Goal: Find specific page/section: Find specific page/section

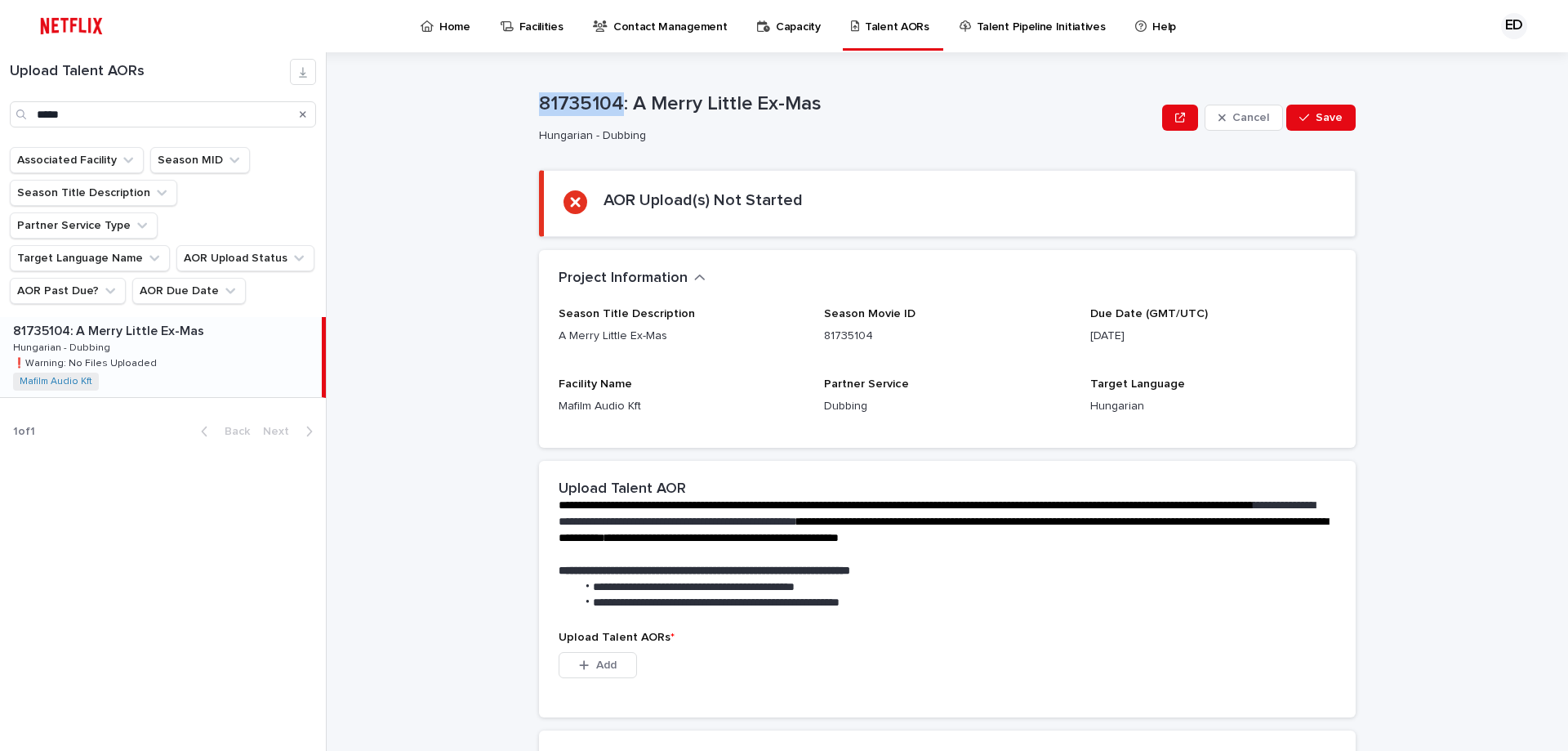
drag, startPoint x: 614, startPoint y: 99, endPoint x: 470, endPoint y: 102, distance: 144.0
click at [470, 102] on div "**********" at bounding box center [957, 400] width 1221 height 698
copy p "81735104"
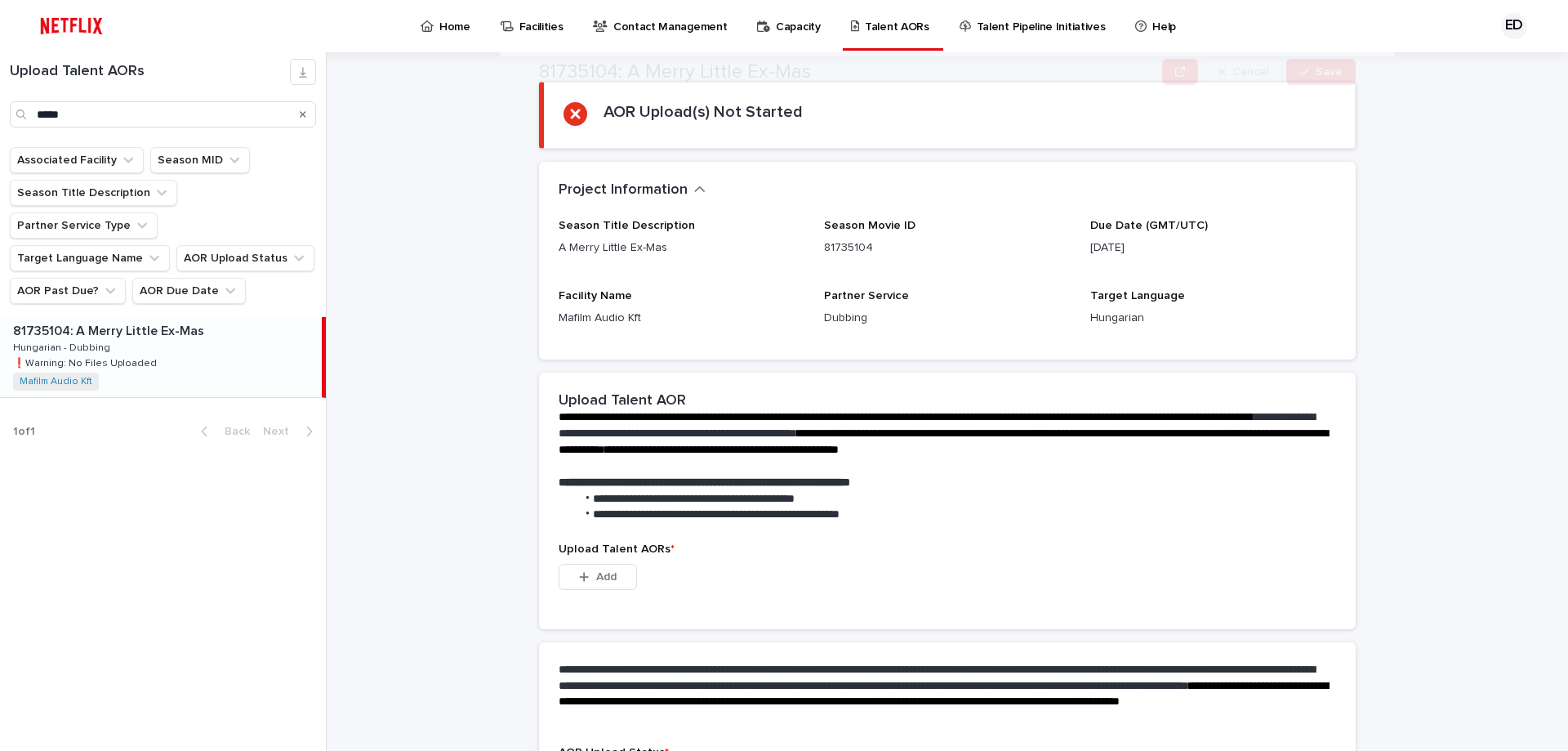
scroll to position [229, 0]
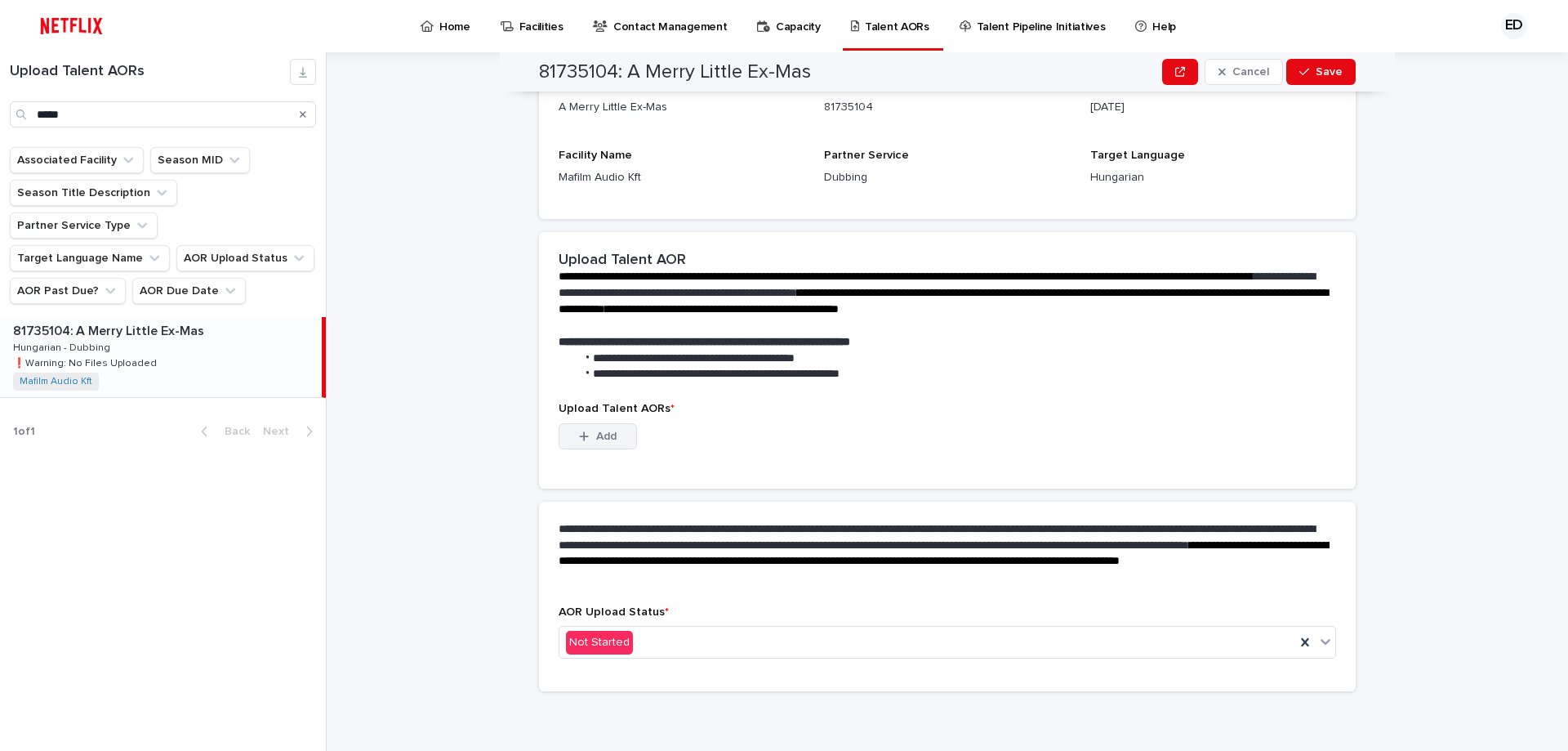
click at [592, 428] on button "Add" at bounding box center [597, 436] width 78 height 26
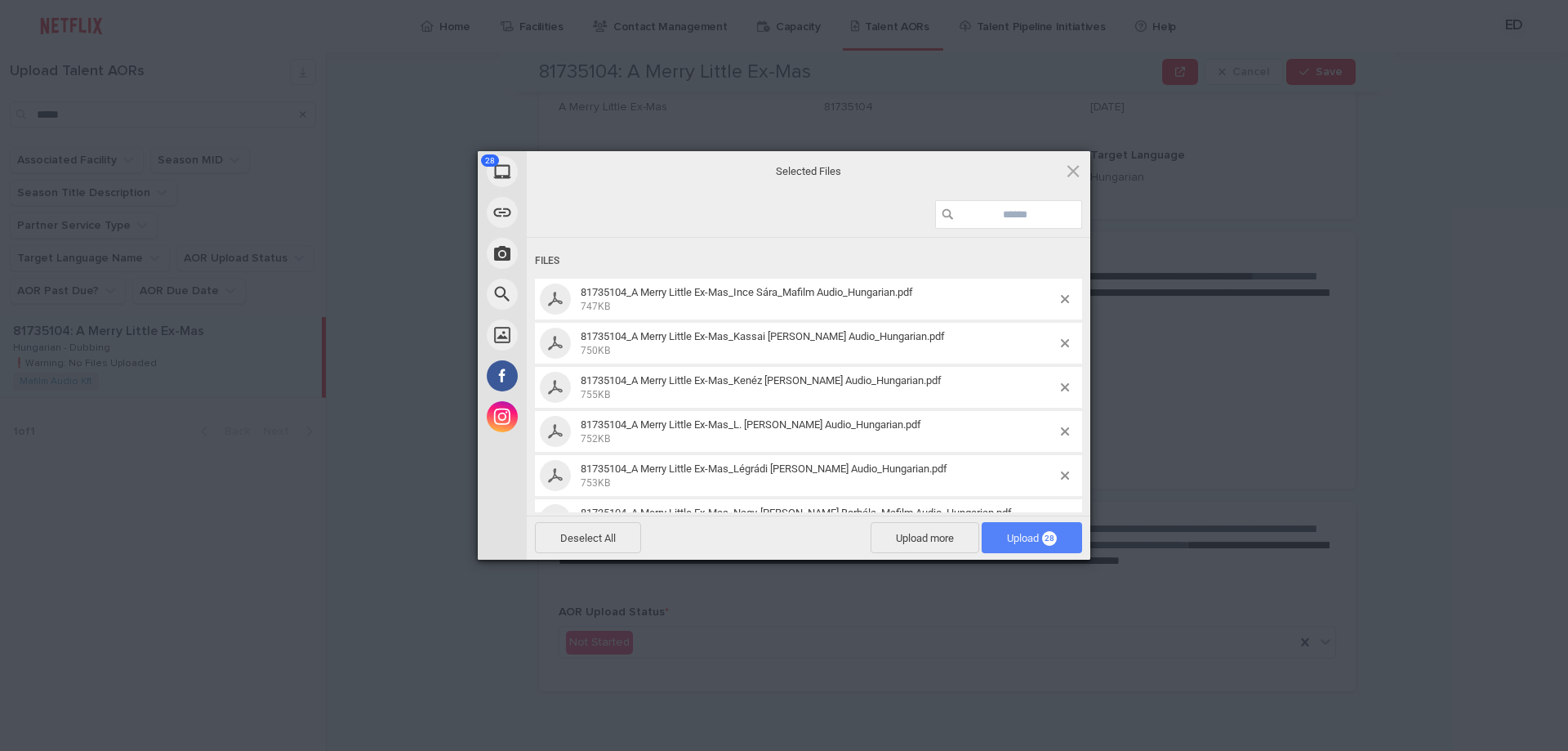
click at [1057, 539] on span "Upload 28" at bounding box center [1031, 537] width 101 height 31
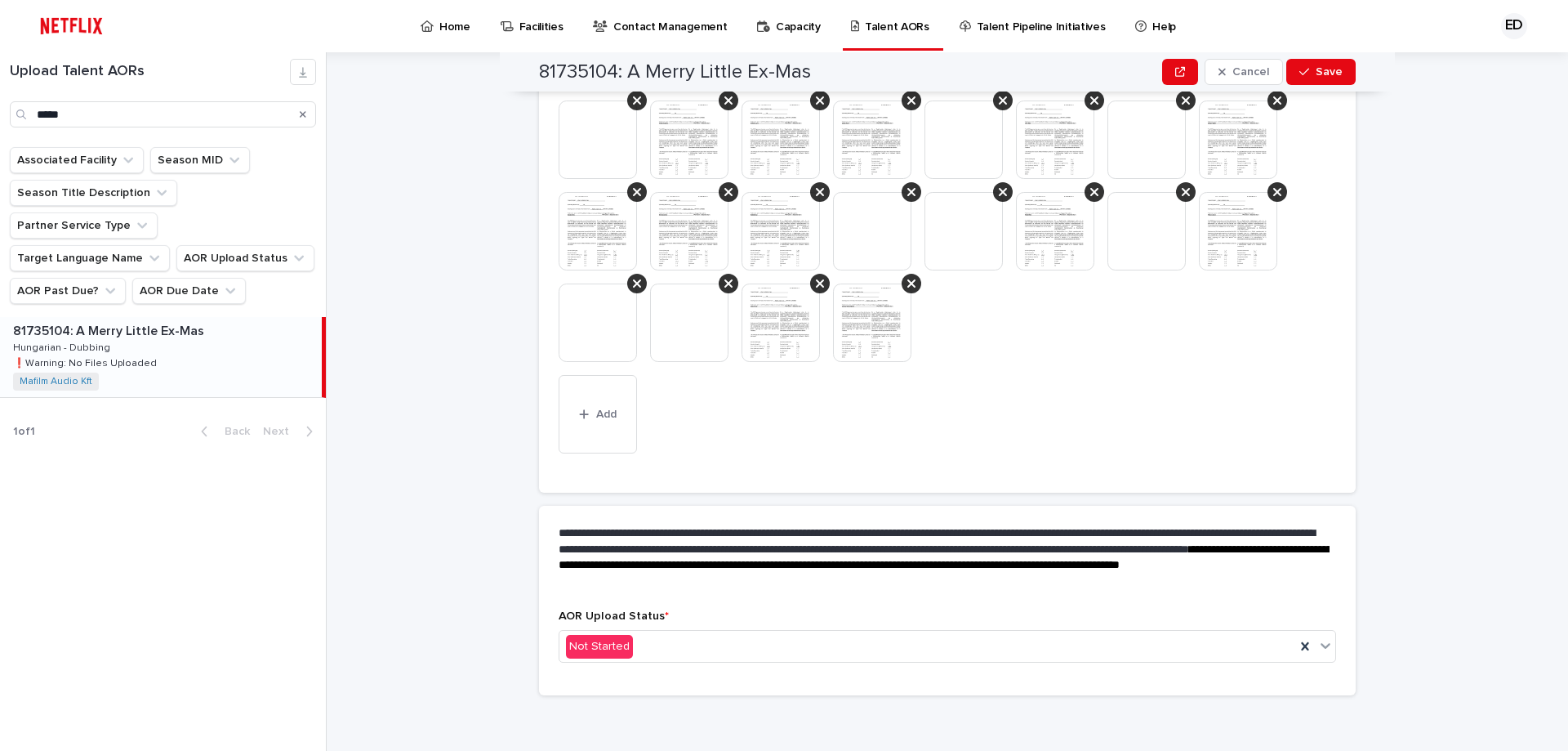
scroll to position [567, 0]
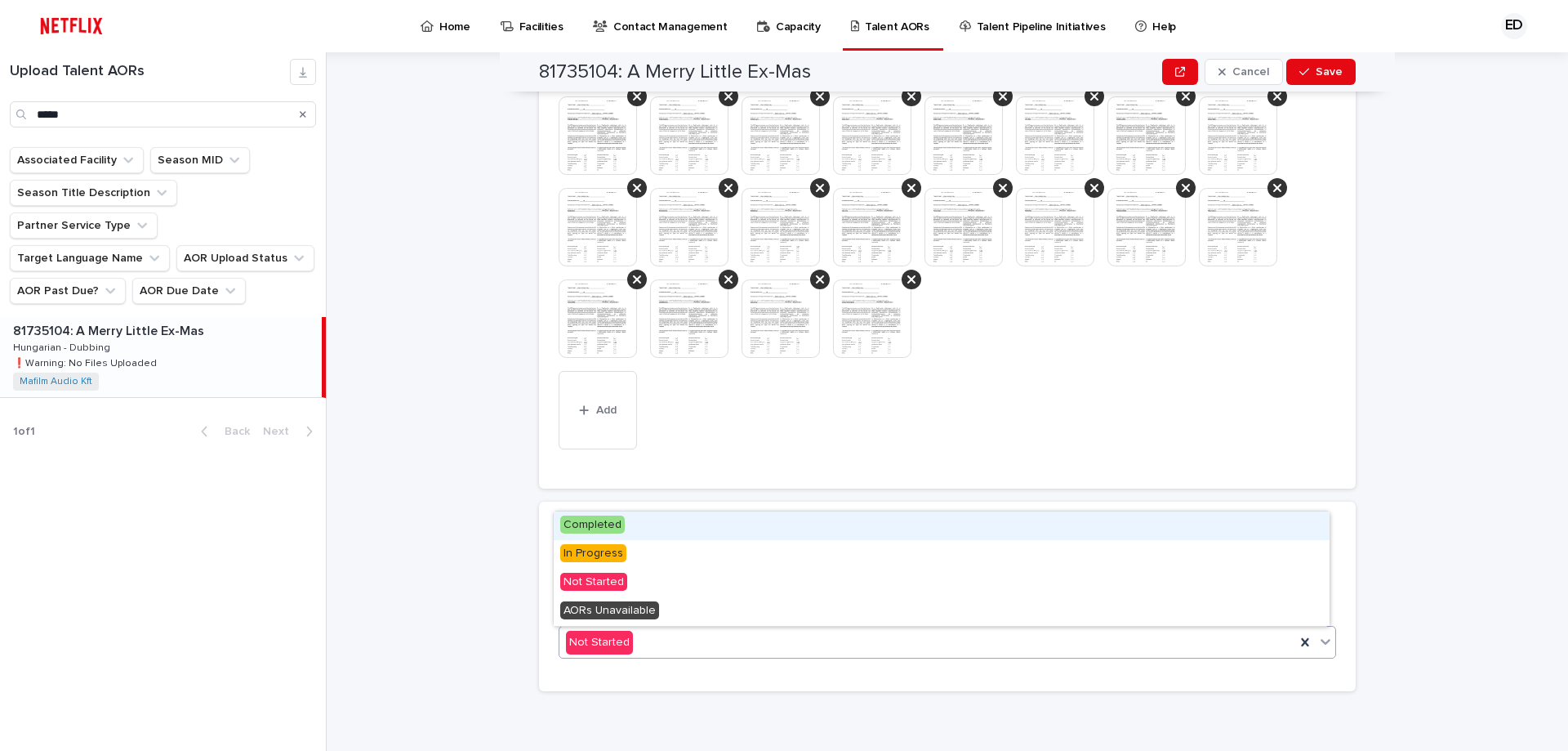
click at [1317, 636] on icon at bounding box center [1324, 641] width 16 height 16
click at [641, 525] on div "Completed" at bounding box center [942, 526] width 776 height 28
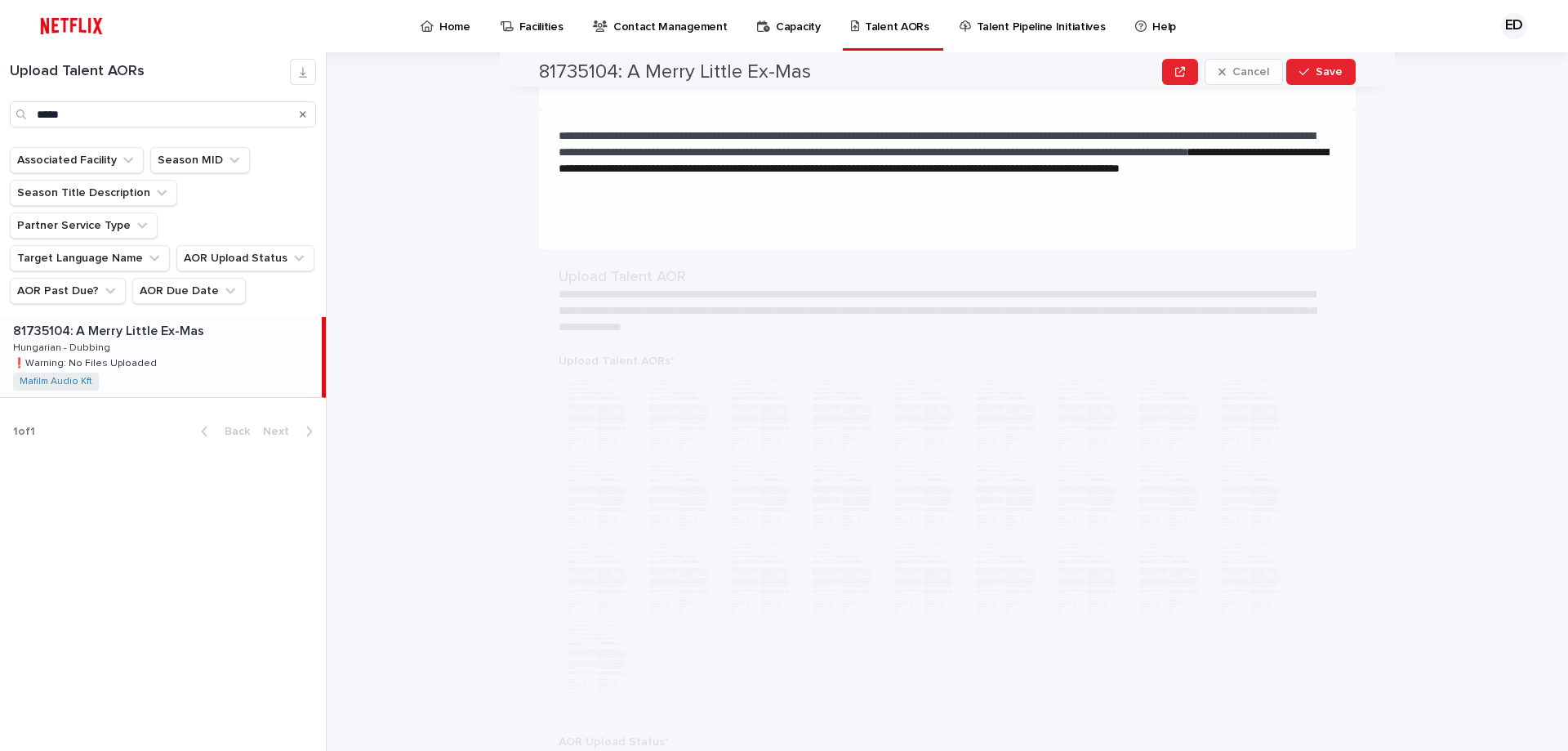
scroll to position [0, 0]
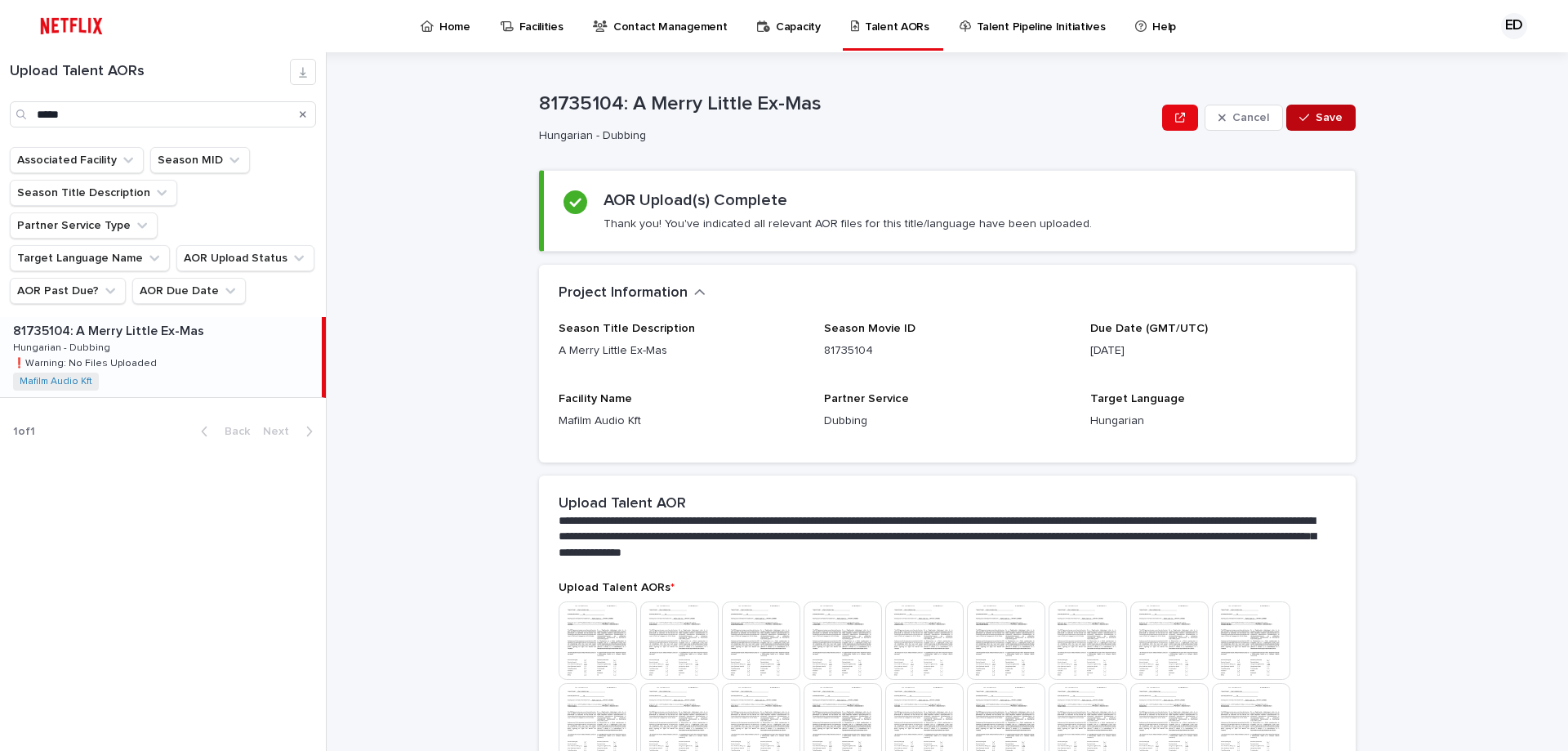
click at [1322, 124] on button "Save" at bounding box center [1320, 118] width 70 height 26
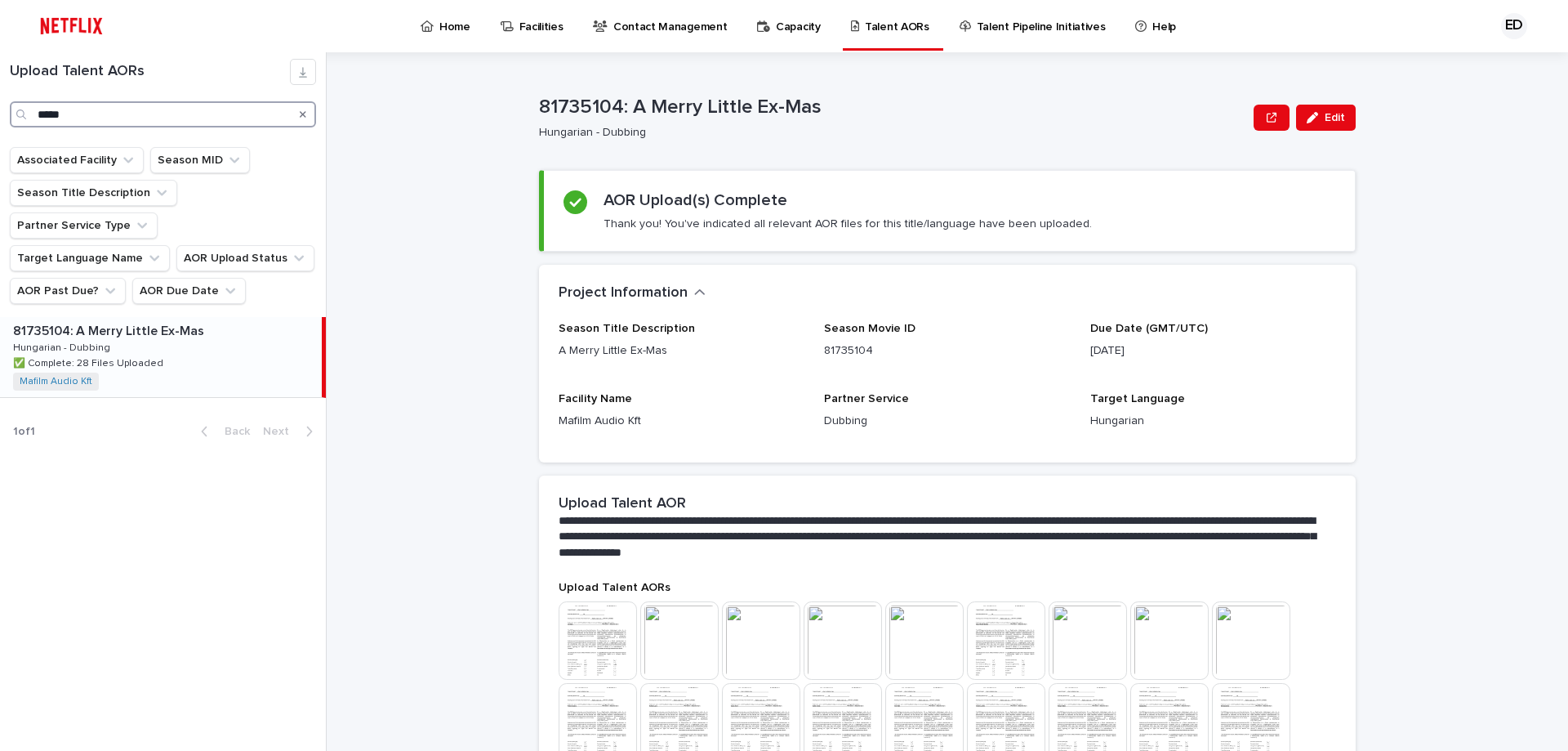
drag, startPoint x: 164, startPoint y: 119, endPoint x: -199, endPoint y: 111, distance: 363.1
click at [0, 111] on html "Home Facilities Contact Management Capacity Talent AORs Talent Pipeline Initiat…" at bounding box center [784, 375] width 1568 height 751
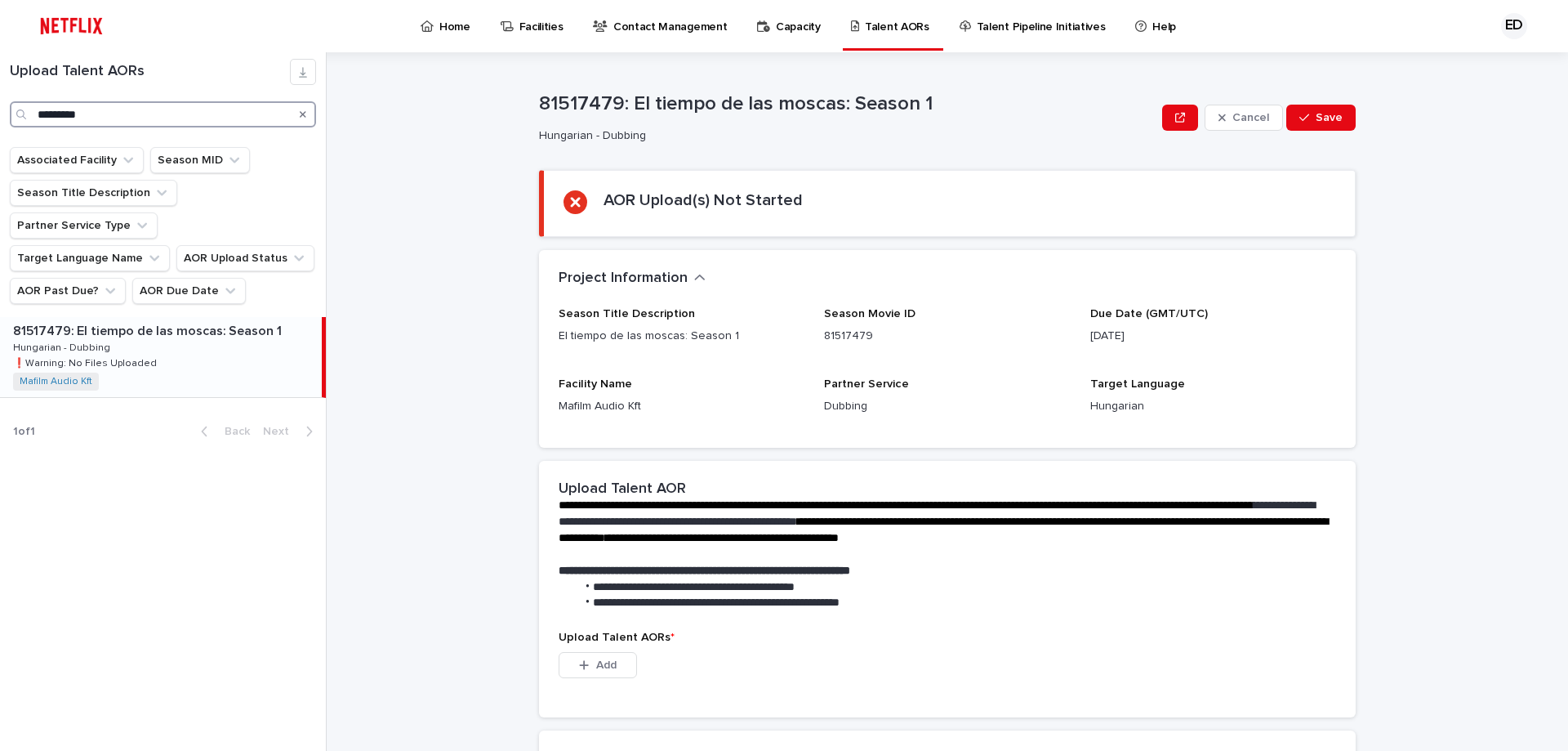
drag, startPoint x: 104, startPoint y: 108, endPoint x: -126, endPoint y: 108, distance: 230.0
click at [0, 108] on html "Home Facilities Contact Management Capacity Talent AORs Talent Pipeline Initiat…" at bounding box center [784, 375] width 1568 height 751
drag, startPoint x: -48, startPoint y: 90, endPoint x: -254, endPoint y: 62, distance: 207.9
click at [0, 62] on html "Home Facilities Contact Management Capacity Talent AORs Talent Pipeline Initiat…" at bounding box center [784, 375] width 1568 height 751
drag, startPoint x: -220, startPoint y: 76, endPoint x: -263, endPoint y: 52, distance: 49.2
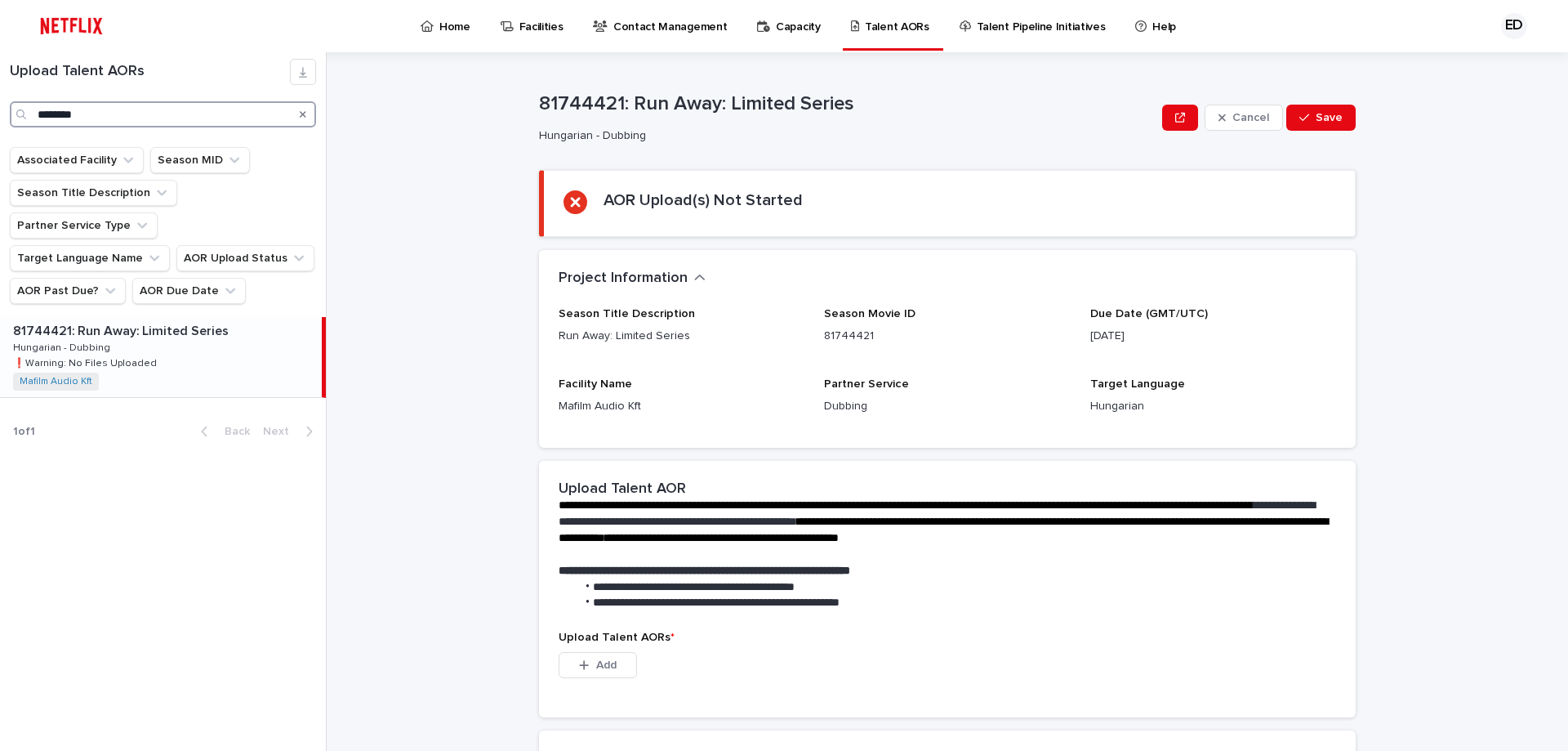
click at [0, 52] on html "Home Facilities Contact Management Capacity Talent AORs Talent Pipeline Initiat…" at bounding box center [784, 375] width 1568 height 751
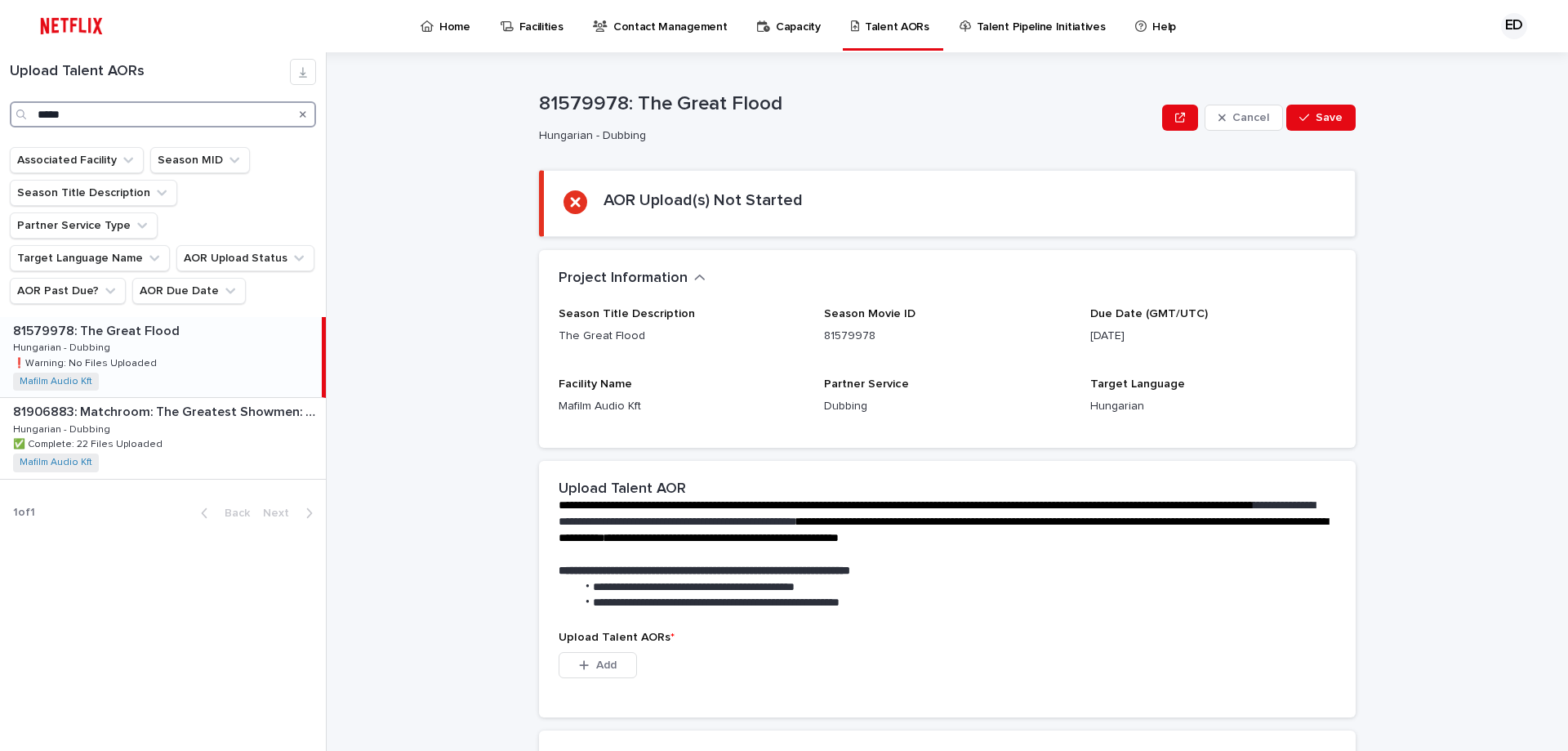
drag, startPoint x: 168, startPoint y: 120, endPoint x: -163, endPoint y: 88, distance: 332.5
click at [0, 88] on html "Home Facilities Contact Management Capacity Talent AORs Talent Pipeline Initiat…" at bounding box center [784, 375] width 1568 height 751
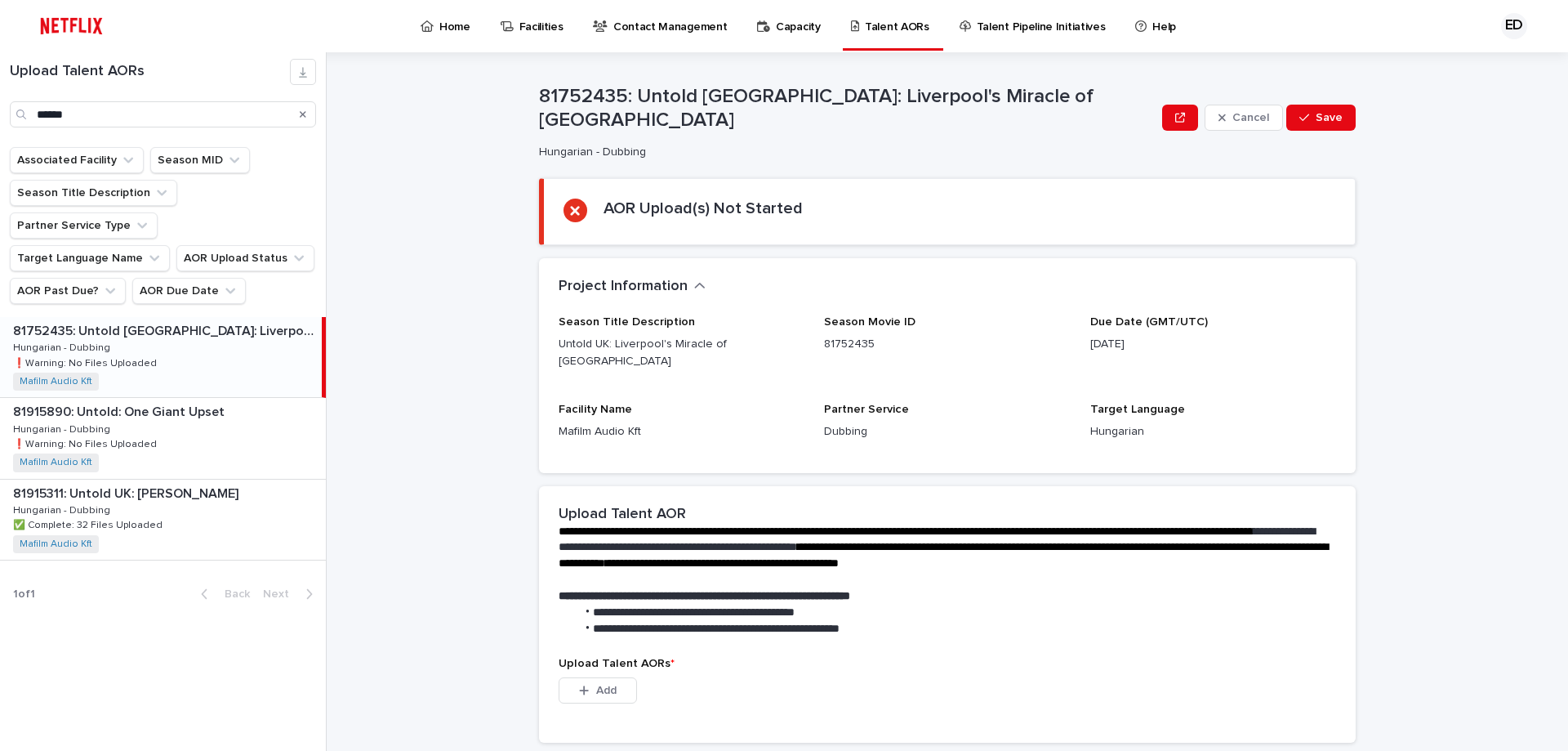
click at [196, 317] on div "81752435: Untold UK: Liverpool's Miracle of Istanbul 81752435: Untold [GEOGRAPH…" at bounding box center [161, 356] width 322 height 80
drag, startPoint x: 122, startPoint y: 114, endPoint x: -212, endPoint y: 52, distance: 339.7
click at [0, 52] on html "Home Facilities Contact Management Capacity Talent AORs Talent Pipeline Initiat…" at bounding box center [784, 375] width 1568 height 751
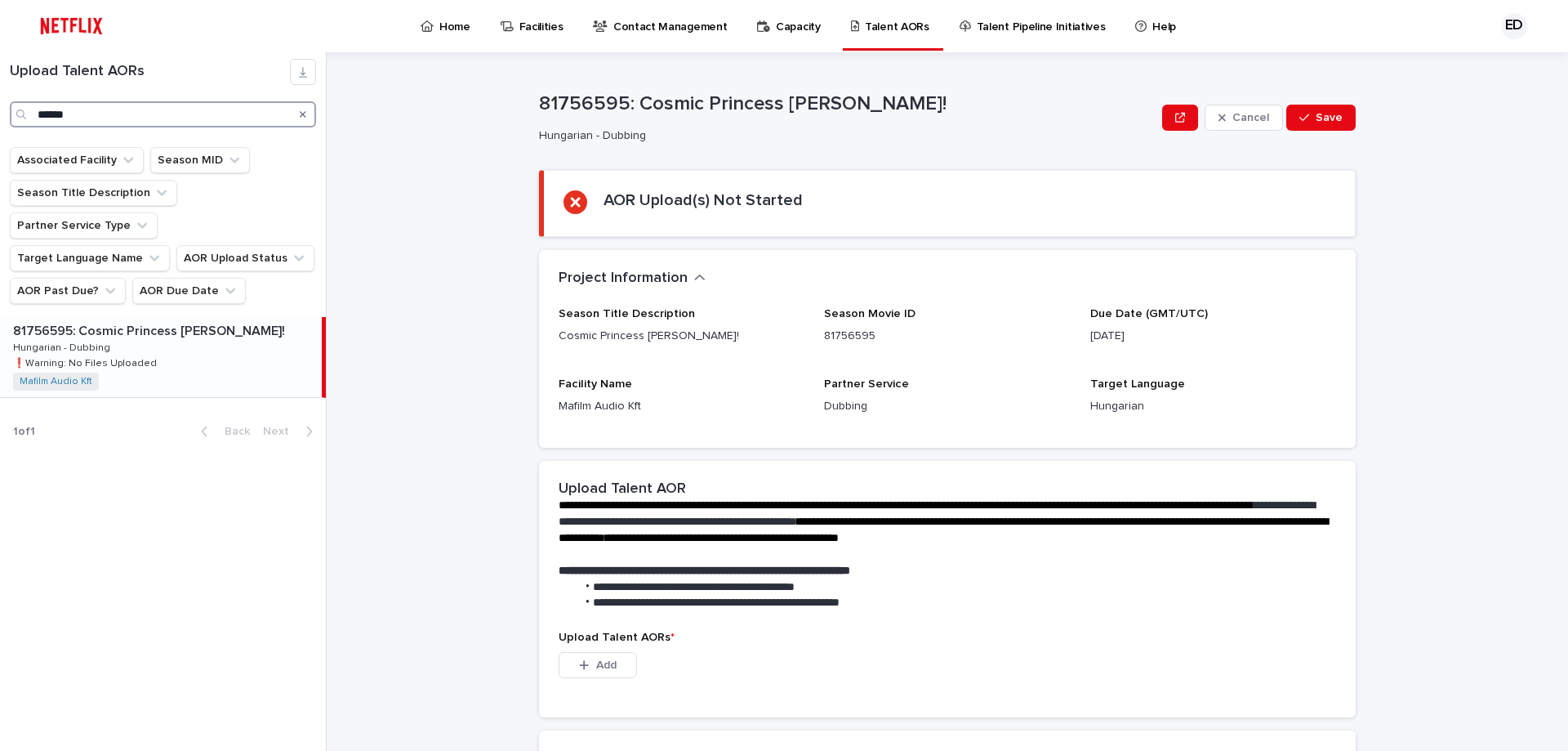
drag, startPoint x: 130, startPoint y: 108, endPoint x: -404, endPoint y: 57, distance: 536.4
click at [0, 57] on html "Home Facilities Contact Management Capacity Talent AORs Talent Pipeline Initiat…" at bounding box center [784, 375] width 1568 height 751
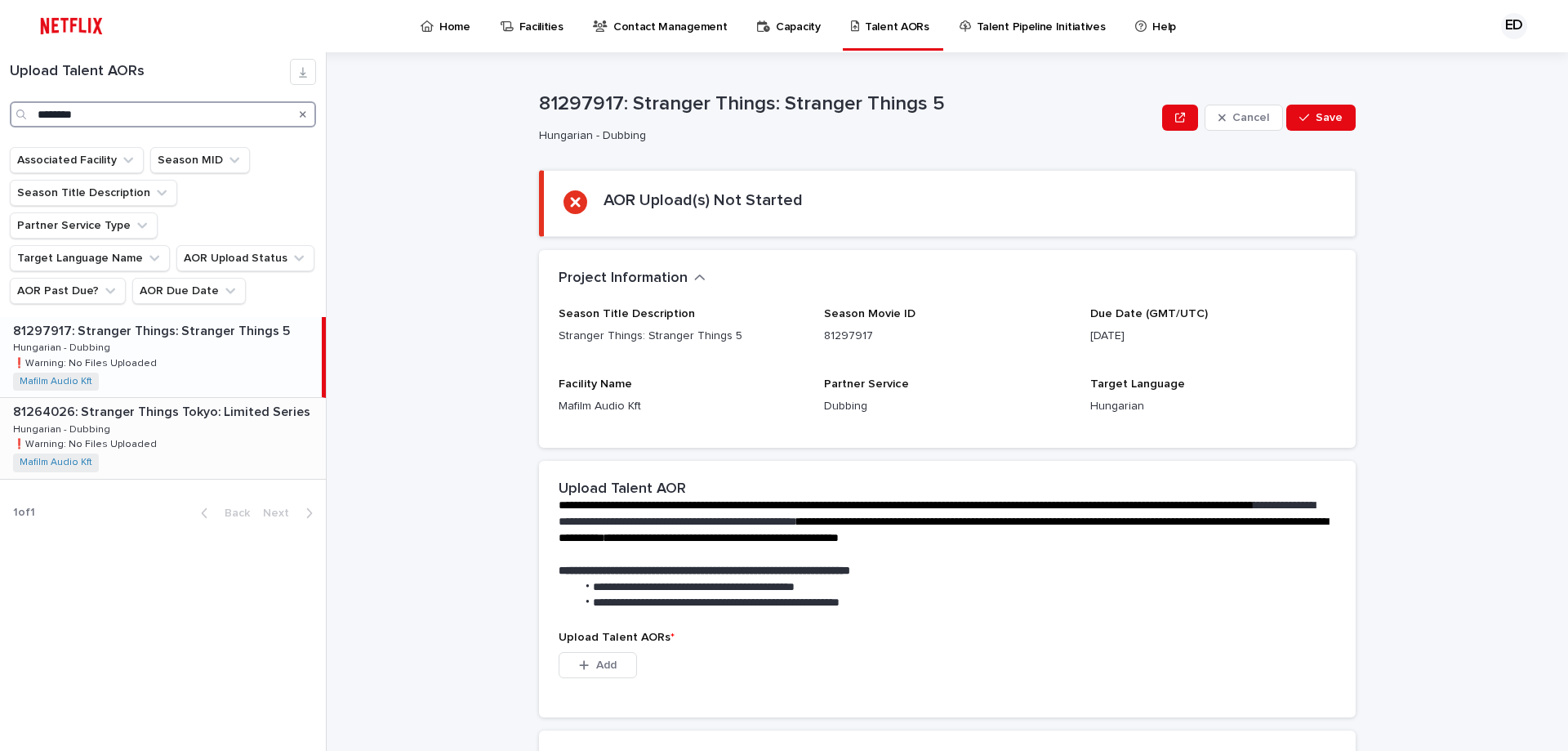
type input "********"
click at [246, 400] on div "81264026: Stranger Things Tokyo: Limited Series 81264026: Stranger Things Tokyo…" at bounding box center [163, 437] width 326 height 80
